Goal: Information Seeking & Learning: Learn about a topic

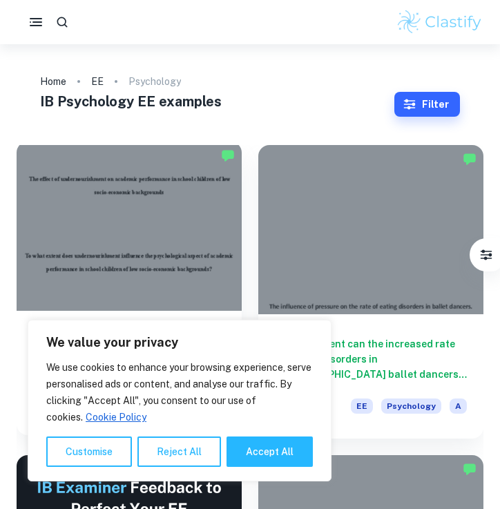
click at [142, 263] on div at bounding box center [129, 226] width 225 height 169
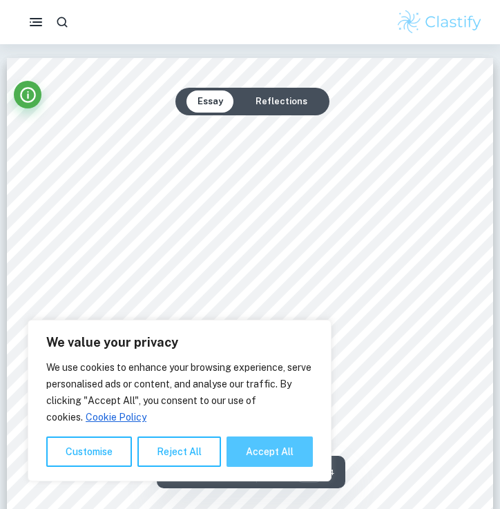
click at [278, 461] on button "Accept All" at bounding box center [270, 452] width 86 height 30
checkbox input "true"
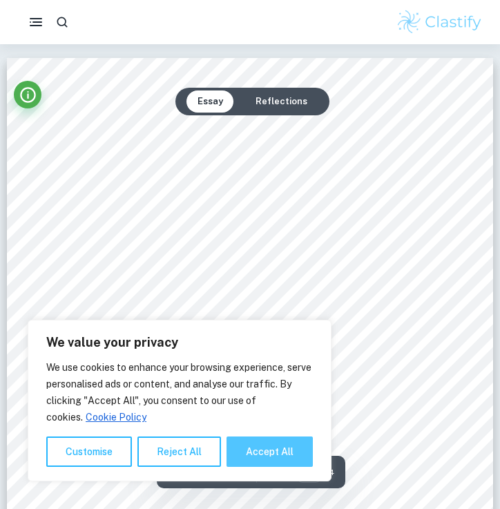
checkbox input "true"
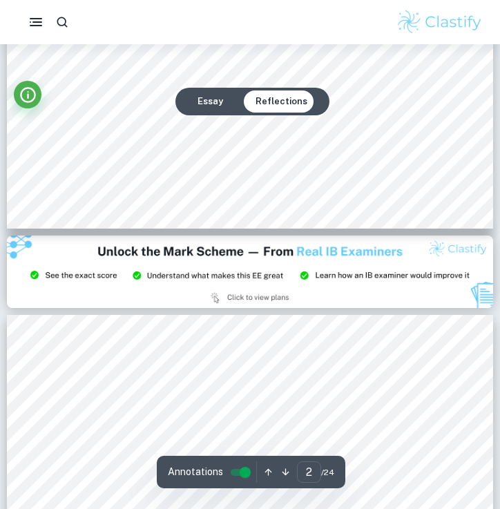
scroll to position [1290, 0]
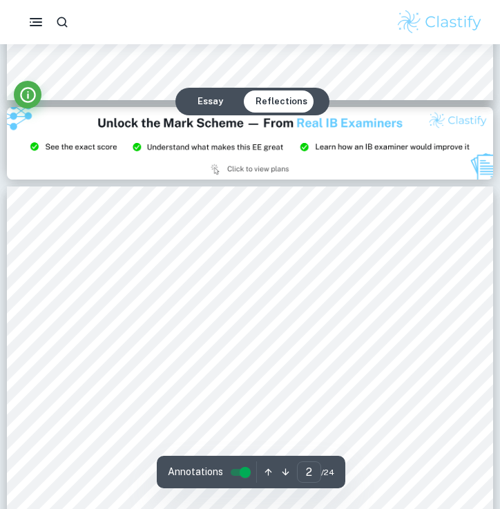
type input "3"
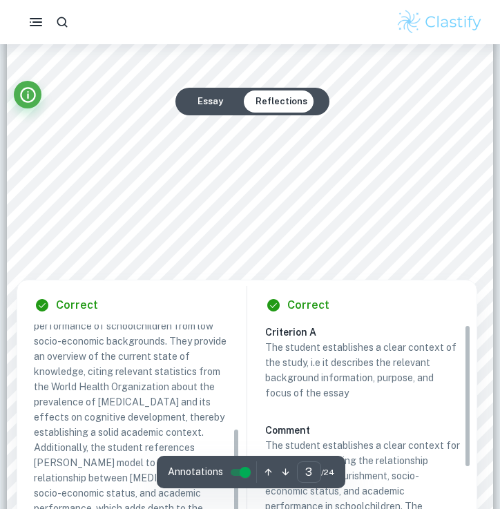
scroll to position [1605, 0]
